Goal: Transaction & Acquisition: Obtain resource

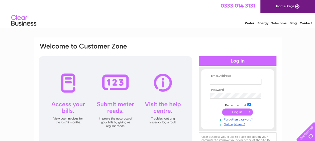
click at [225, 81] on input "text" at bounding box center [236, 82] width 52 height 6
type input "SALESENQQTELEC@AOL.COM"
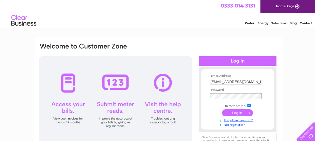
click at [241, 113] on input "submit" at bounding box center [237, 112] width 31 height 7
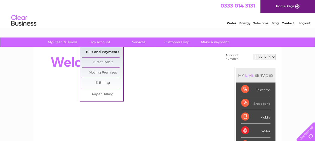
click at [93, 53] on link "Bills and Payments" at bounding box center [102, 52] width 41 height 10
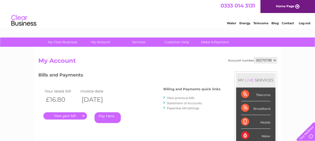
click at [66, 117] on link "." at bounding box center [65, 115] width 44 height 7
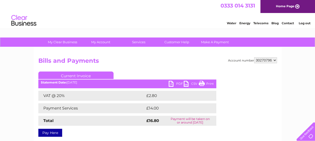
click at [172, 86] on link "PDF" at bounding box center [176, 84] width 15 height 7
click at [304, 24] on link "Log out" at bounding box center [304, 23] width 12 height 4
